Goal: Information Seeking & Learning: Compare options

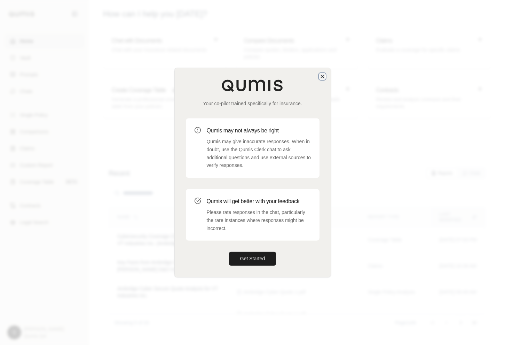
click at [324, 77] on icon "button" at bounding box center [323, 76] width 6 height 6
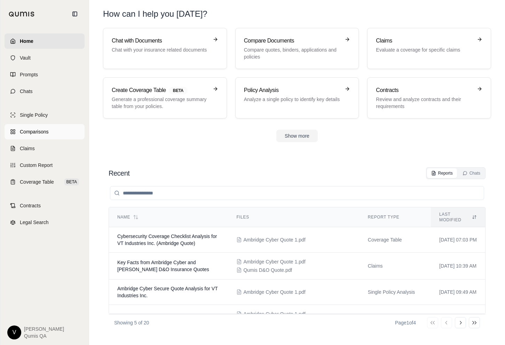
click at [48, 128] on span "Comparisons" at bounding box center [34, 131] width 29 height 7
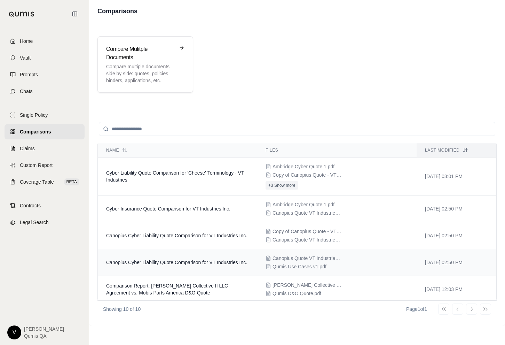
click at [145, 257] on td "Canopius Cyber Liability Quote Comparison for VT Industries Inc." at bounding box center [178, 262] width 160 height 27
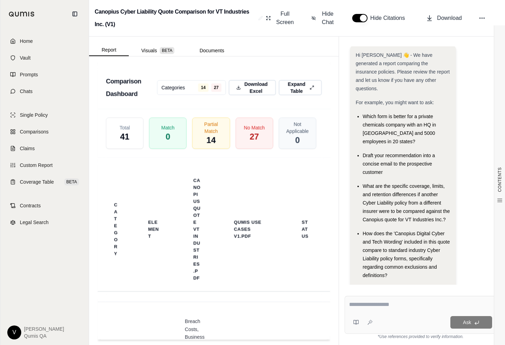
scroll to position [1457, 0]
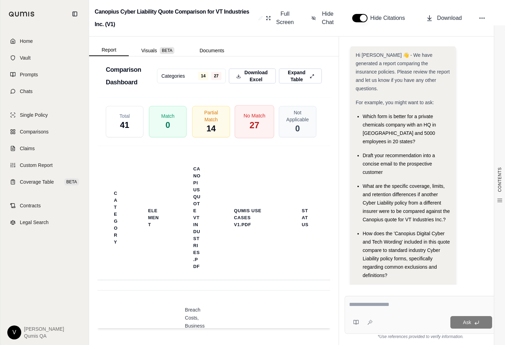
click at [256, 118] on span "No Match" at bounding box center [254, 115] width 22 height 7
click at [325, 9] on button "Hide Chat" at bounding box center [324, 18] width 30 height 22
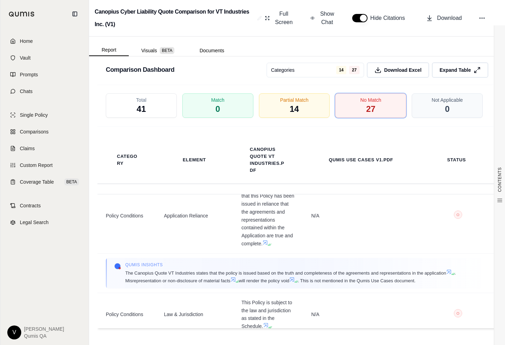
scroll to position [1887, 0]
click at [44, 122] on link "Single Policy" at bounding box center [45, 114] width 80 height 15
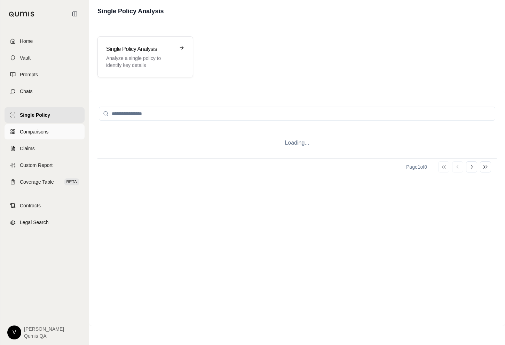
click at [44, 131] on span "Comparisons" at bounding box center [34, 131] width 29 height 7
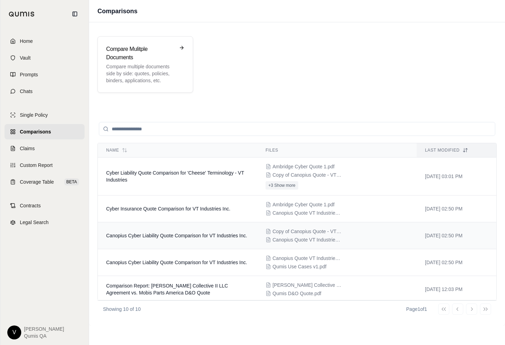
scroll to position [137, 0]
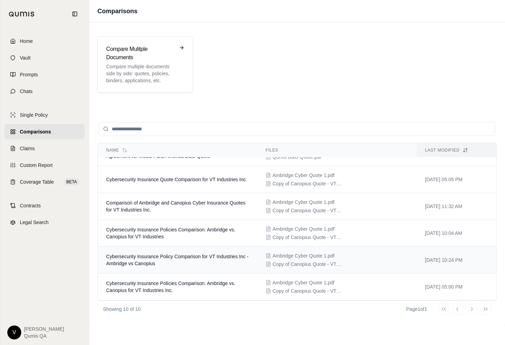
click at [172, 262] on td "Cybersecurity Insurance Policy Comparison for VT Industries Inc - Ambridge vs C…" at bounding box center [178, 260] width 160 height 27
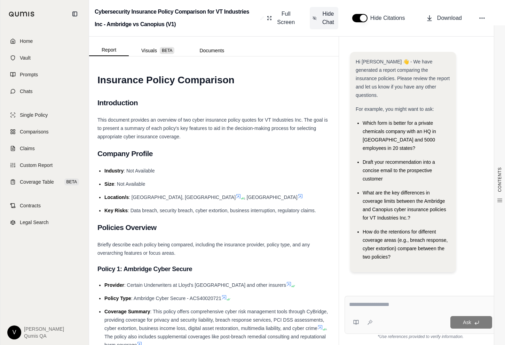
click at [329, 20] on span "Hide Chat" at bounding box center [328, 18] width 15 height 17
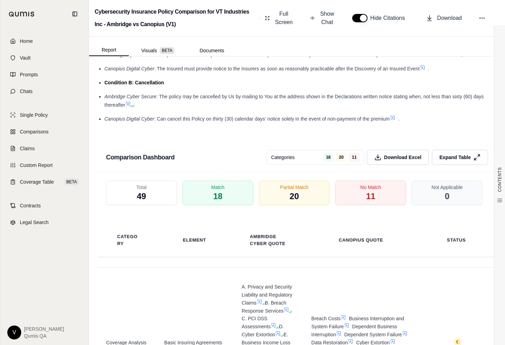
scroll to position [1156, 0]
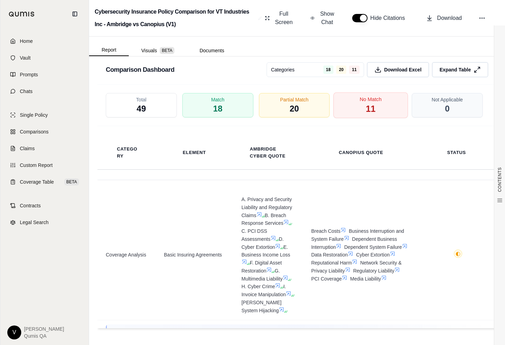
click at [364, 106] on div "No Match 11" at bounding box center [371, 105] width 75 height 26
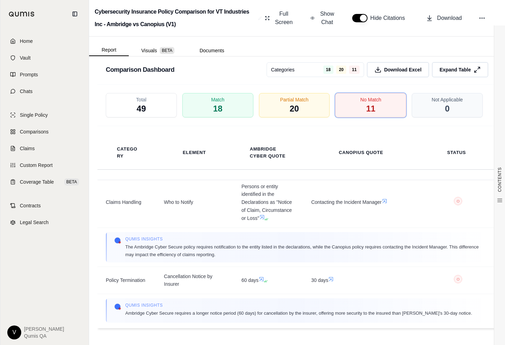
scroll to position [658, 0]
